Goal: Task Accomplishment & Management: Manage account settings

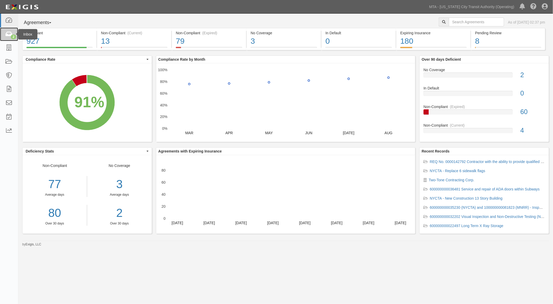
click at [4, 35] on link "2" at bounding box center [9, 34] width 18 height 14
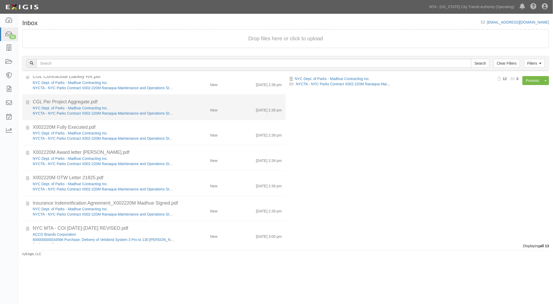
scroll to position [169, 0]
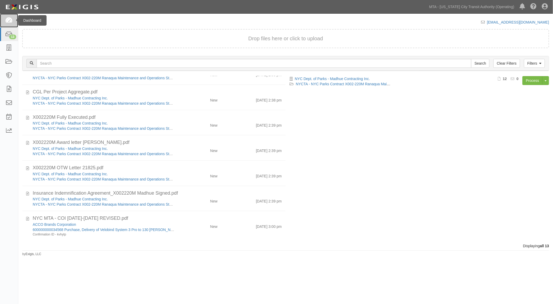
click at [6, 22] on icon at bounding box center [8, 21] width 7 height 6
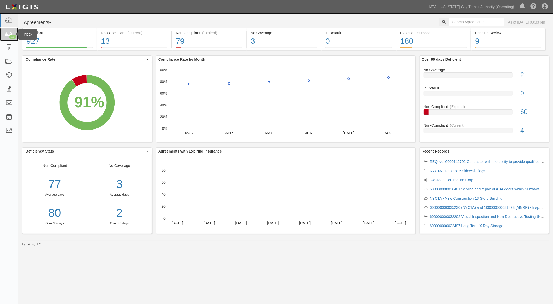
click at [9, 33] on icon at bounding box center [8, 34] width 7 height 6
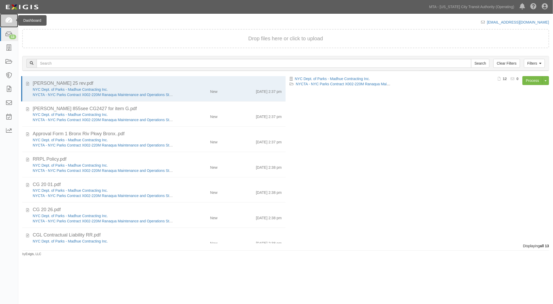
click at [12, 20] on icon at bounding box center [8, 21] width 7 height 6
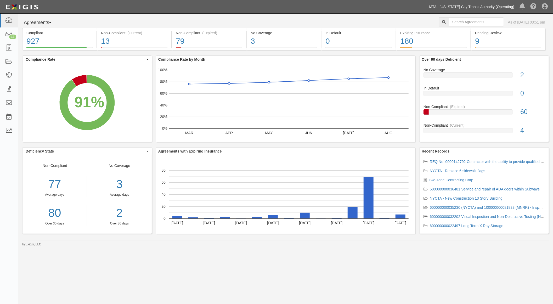
click at [478, 7] on link "MTA - [US_STATE] City Transit Authority (Operating)" at bounding box center [472, 7] width 90 height 10
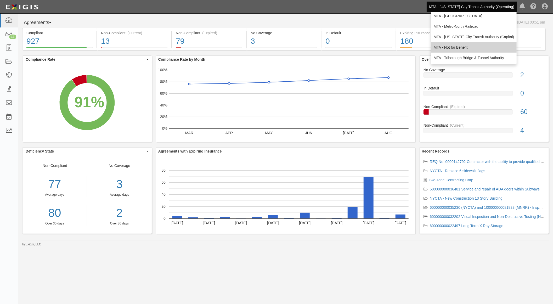
scroll to position [35, 0]
click at [473, 54] on link "MTA - Triborough Bridge & Tunnel Authority" at bounding box center [474, 57] width 86 height 10
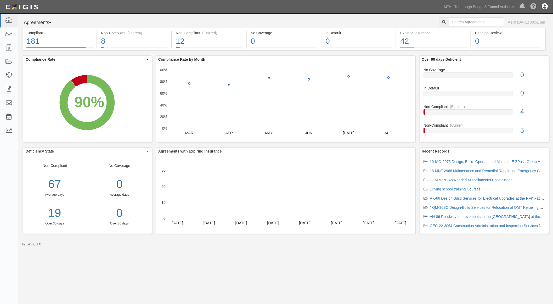
click at [544, 5] on icon at bounding box center [545, 7] width 6 height 6
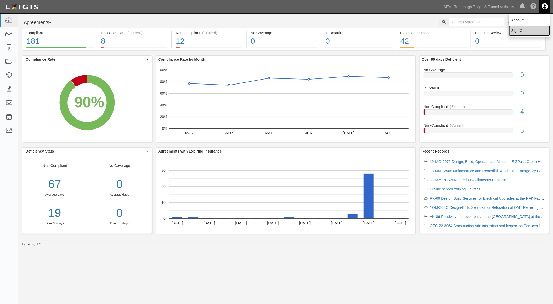
click at [519, 30] on link "Sign Out" at bounding box center [529, 30] width 41 height 10
